Goal: Transaction & Acquisition: Purchase product/service

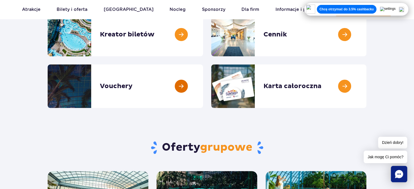
click at [203, 87] on link at bounding box center [203, 86] width 0 height 44
click at [203, 34] on link at bounding box center [203, 35] width 0 height 44
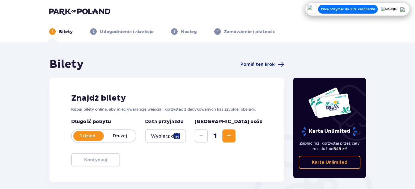
click at [186, 135] on div at bounding box center [165, 135] width 41 height 13
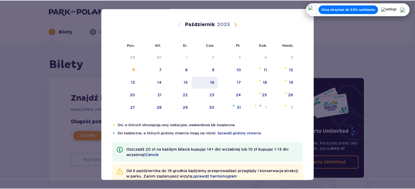
scroll to position [44, 0]
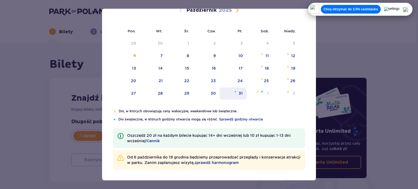
click at [238, 91] on div "31" at bounding box center [240, 93] width 4 height 5
type input "31.10.25"
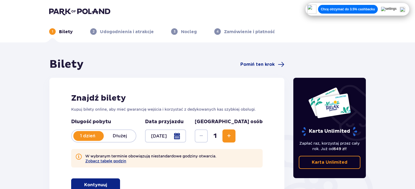
click at [232, 133] on span "Zwiększ" at bounding box center [229, 136] width 7 height 7
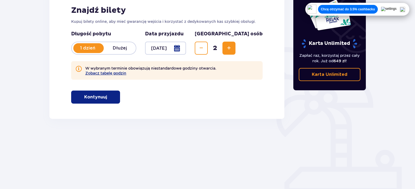
scroll to position [88, 0]
click at [91, 91] on button "Kontynuuj" at bounding box center [95, 96] width 49 height 13
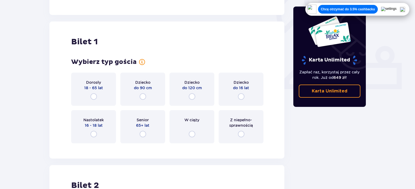
scroll to position [207, 0]
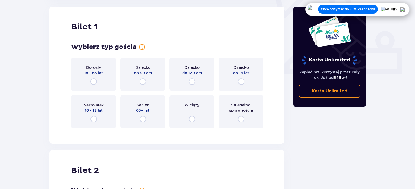
click at [94, 80] on input "radio" at bounding box center [94, 81] width 7 height 7
radio input "true"
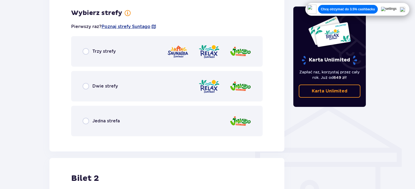
scroll to position [339, 0]
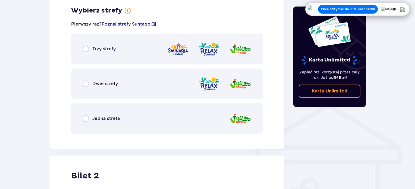
click at [86, 119] on input "radio" at bounding box center [86, 118] width 7 height 7
radio input "true"
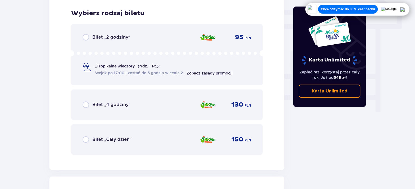
scroll to position [477, 0]
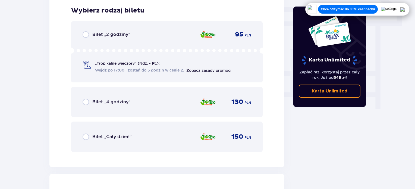
click at [89, 139] on div "Bilet „Cały dzień”" at bounding box center [107, 136] width 49 height 7
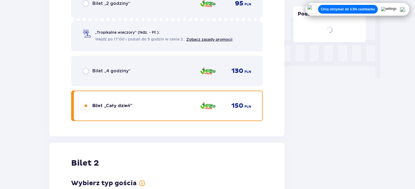
scroll to position [644, 0]
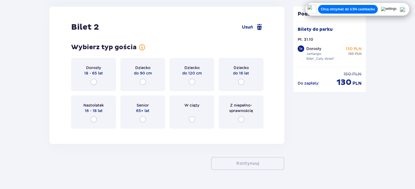
click at [242, 82] on input "radio" at bounding box center [241, 82] width 7 height 7
radio input "true"
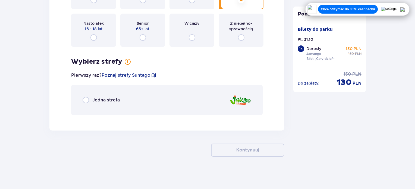
scroll to position [726, 0]
click at [110, 98] on span "Jedna strefa" at bounding box center [105, 100] width 27 height 6
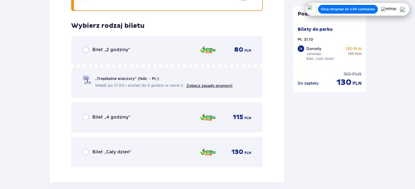
scroll to position [846, 0]
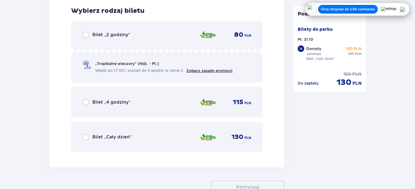
click at [113, 136] on span "Bilet „Cały dzień”" at bounding box center [111, 137] width 39 height 6
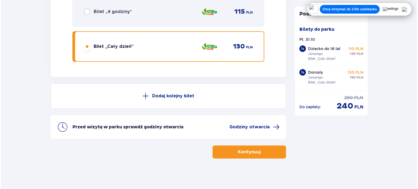
scroll to position [938, 0]
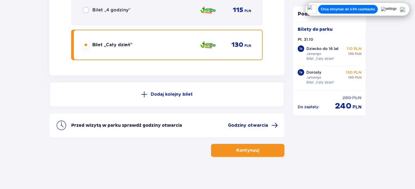
click at [260, 126] on span "Godziny otwarcia" at bounding box center [248, 125] width 40 height 6
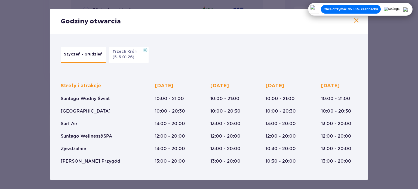
click at [133, 56] on button "Trzech Króli (5-6.01.26)" at bounding box center [128, 55] width 39 height 16
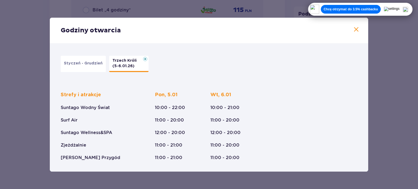
click at [78, 65] on p "Styczeń - Grudzień" at bounding box center [83, 63] width 39 height 5
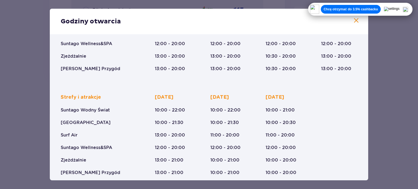
scroll to position [99, 0]
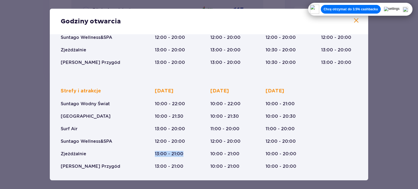
drag, startPoint x: 184, startPoint y: 154, endPoint x: 147, endPoint y: 152, distance: 37.0
click at [147, 152] on div "Strefy i atrakcje Suntago Wodny Świat Crocodile Island Surf Air Suntago Wellnes…" at bounding box center [209, 124] width 296 height 90
